Goal: Task Accomplishment & Management: Use online tool/utility

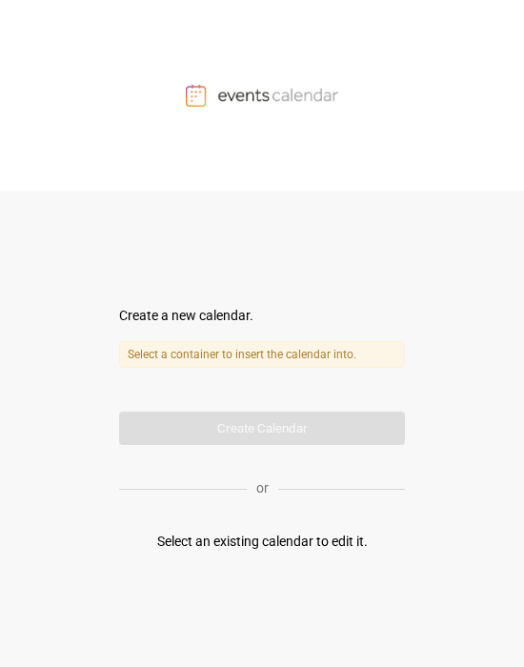
click at [282, 419] on form "Create a new calendar. Select a container to insert the calendar into. Calendar…" at bounding box center [262, 375] width 286 height 139
click at [278, 161] on div at bounding box center [262, 95] width 524 height 191
click at [254, 124] on div at bounding box center [262, 95] width 524 height 191
click at [249, 90] on img at bounding box center [262, 95] width 152 height 23
click at [275, 366] on label "Select a container to insert the calendar into." at bounding box center [262, 354] width 286 height 27
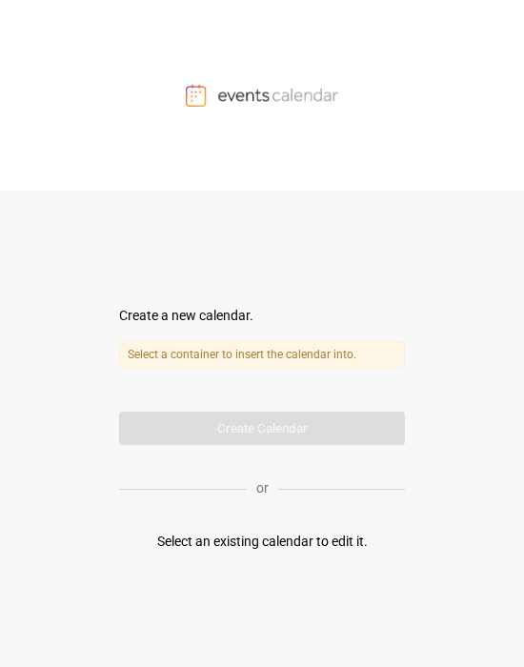
click at [273, 359] on label "Select a container to insert the calendar into." at bounding box center [262, 354] width 286 height 27
click at [260, 423] on form "Create a new calendar. Select a container to insert the calendar into. Calendar…" at bounding box center [262, 375] width 286 height 139
click at [226, 332] on form "Create a new calendar. Select a container to insert the calendar into. Calendar…" at bounding box center [262, 375] width 286 height 139
